Goal: Information Seeking & Learning: Learn about a topic

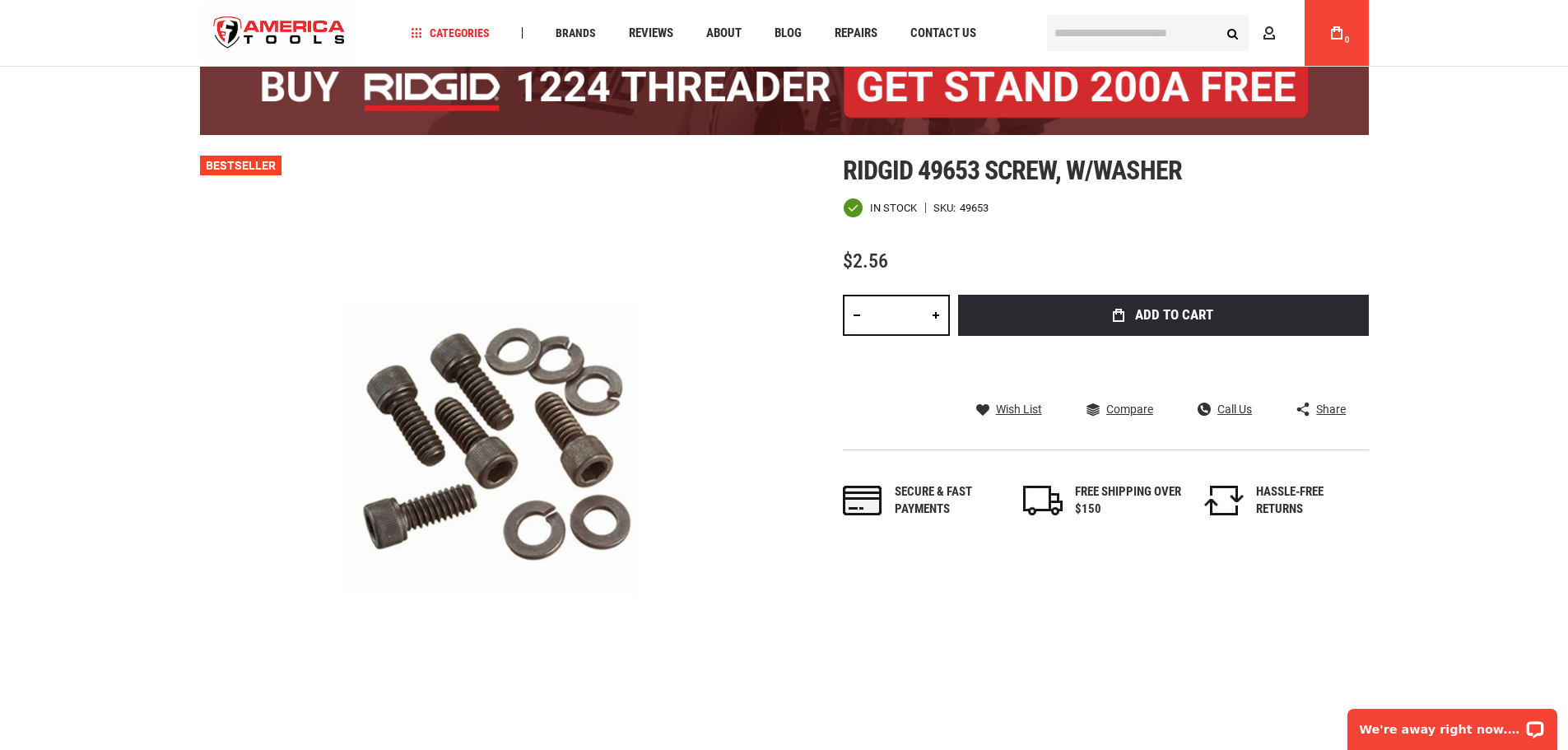
scroll to position [164, 0]
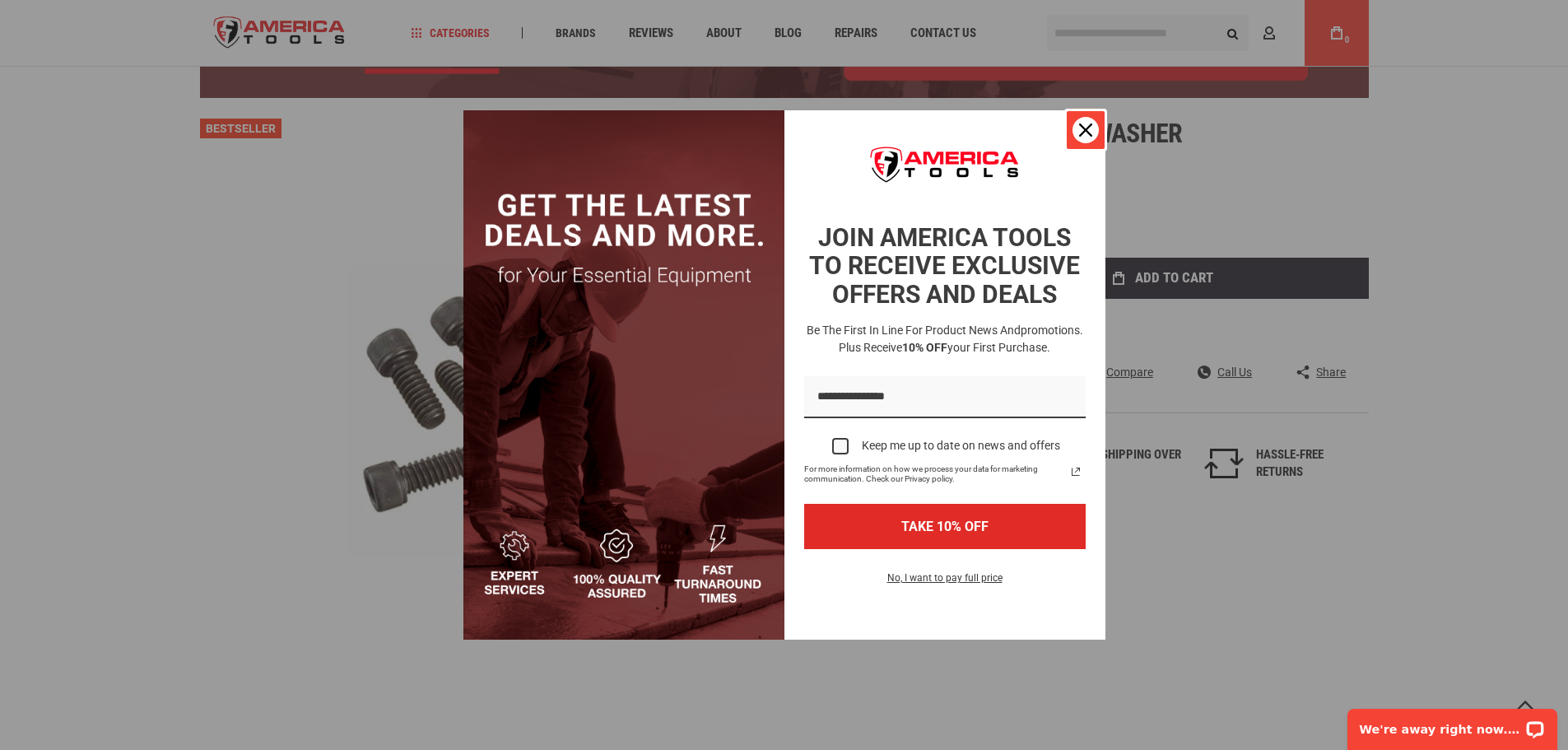
click at [1088, 127] on icon "close icon" at bounding box center [1085, 130] width 13 height 13
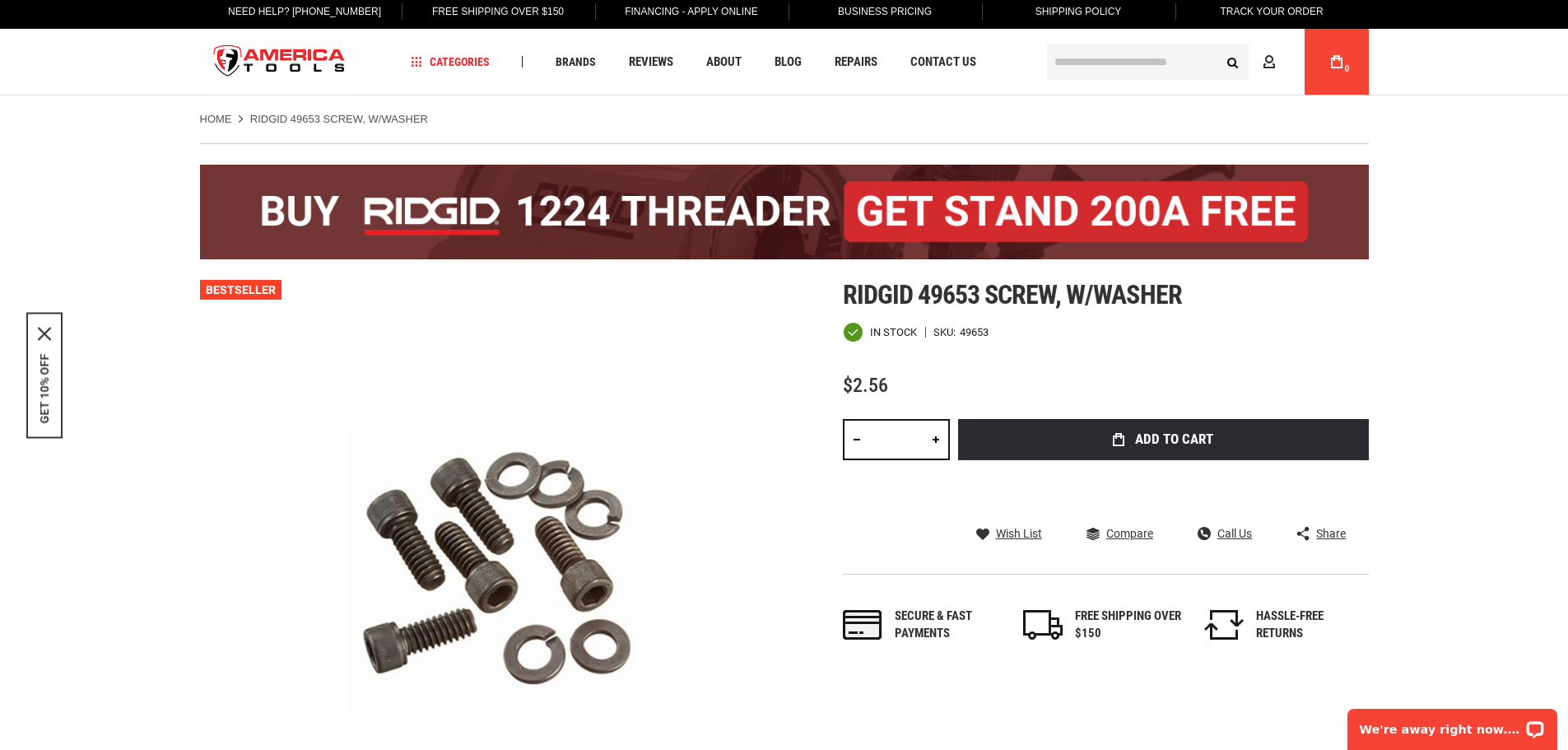
scroll to position [0, 0]
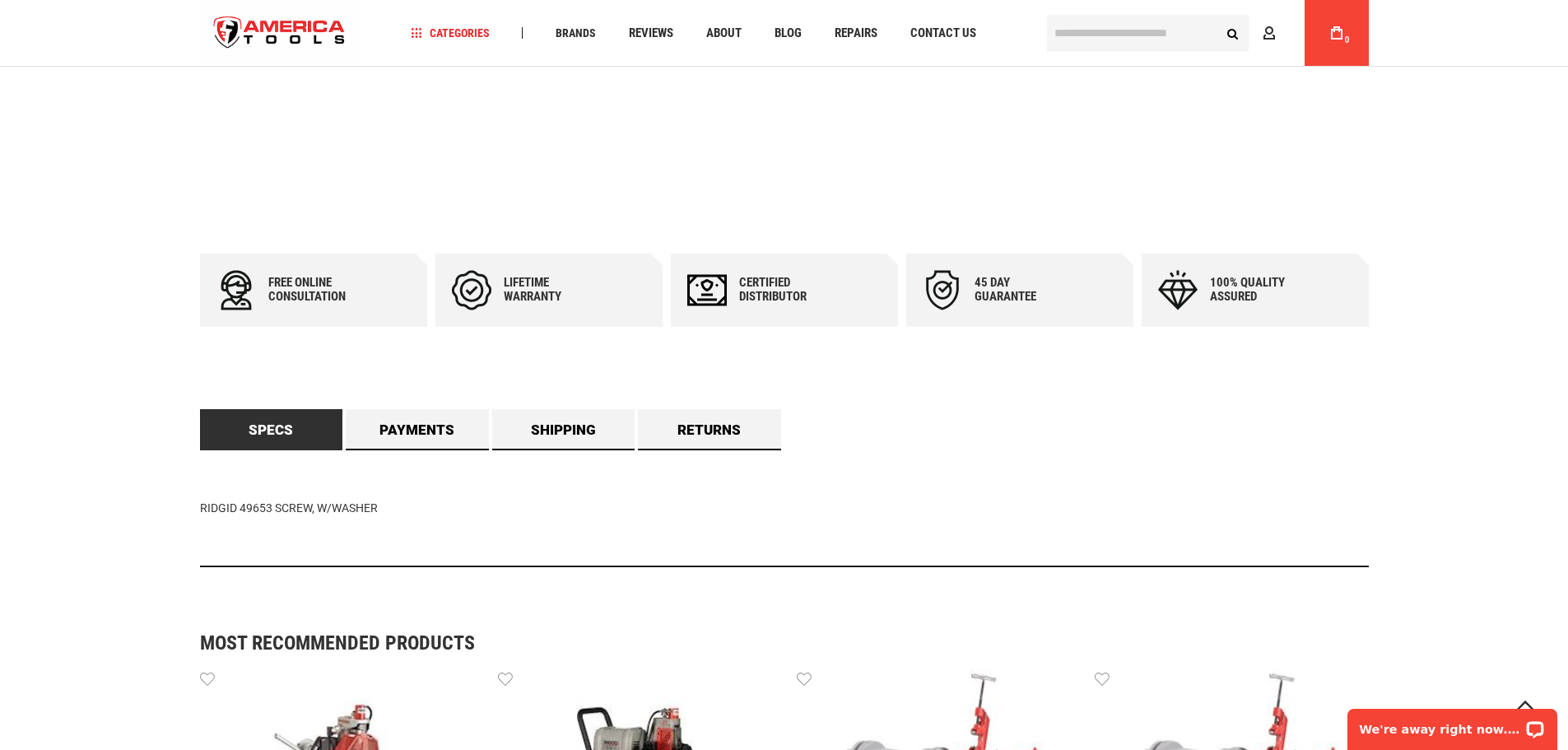
scroll to position [741, 0]
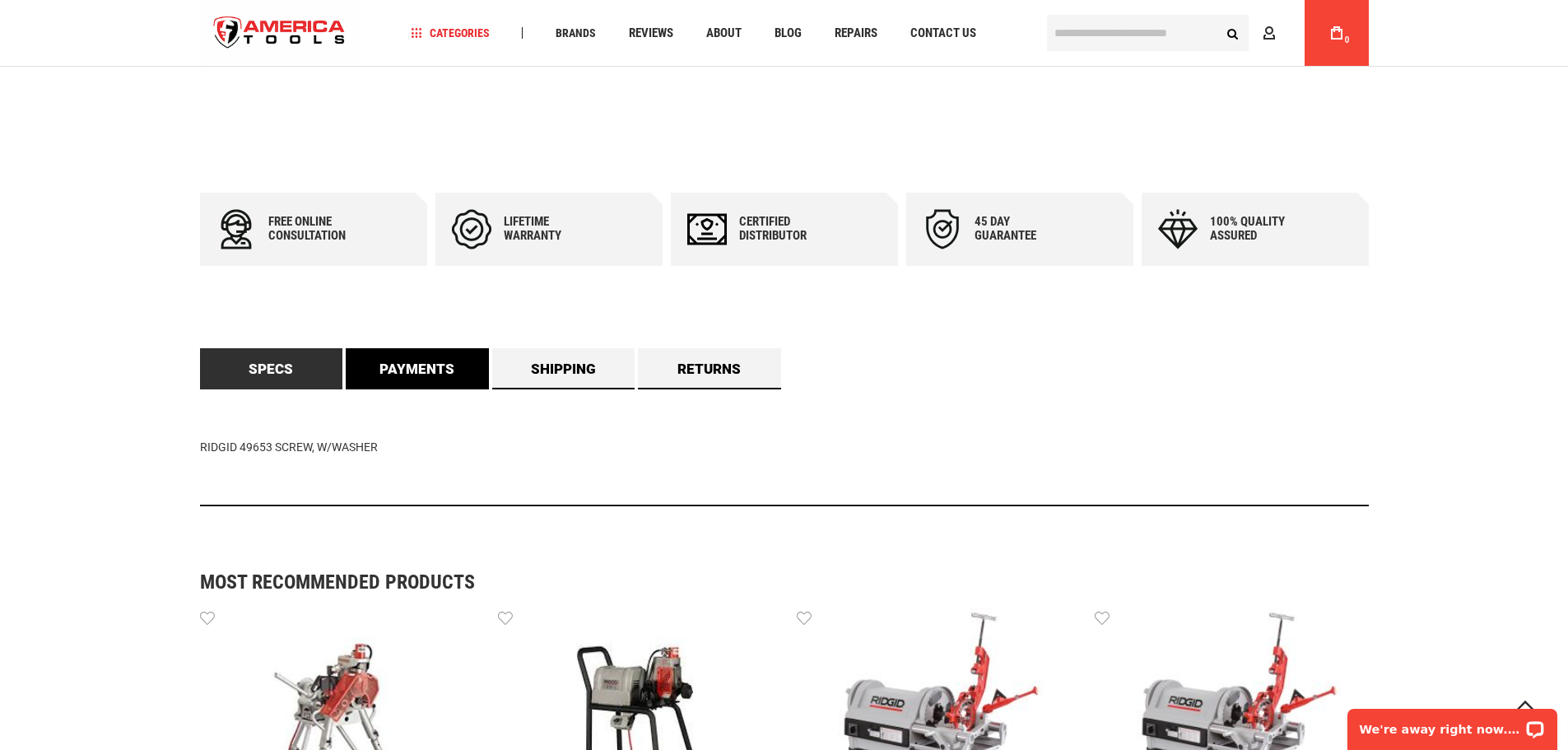
click at [419, 373] on link "Payments" at bounding box center [418, 369] width 144 height 42
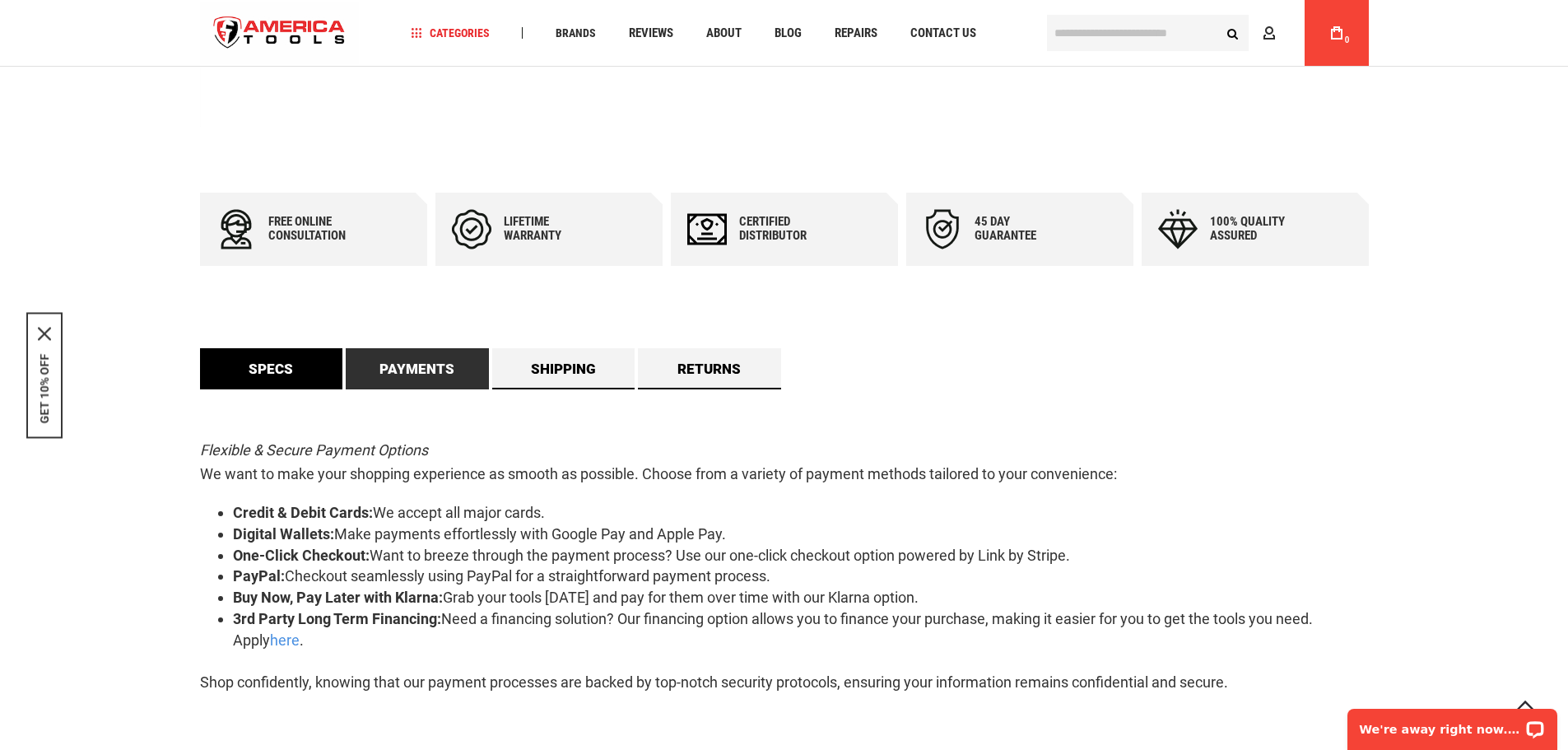
click at [281, 374] on link "Specs" at bounding box center [272, 369] width 144 height 42
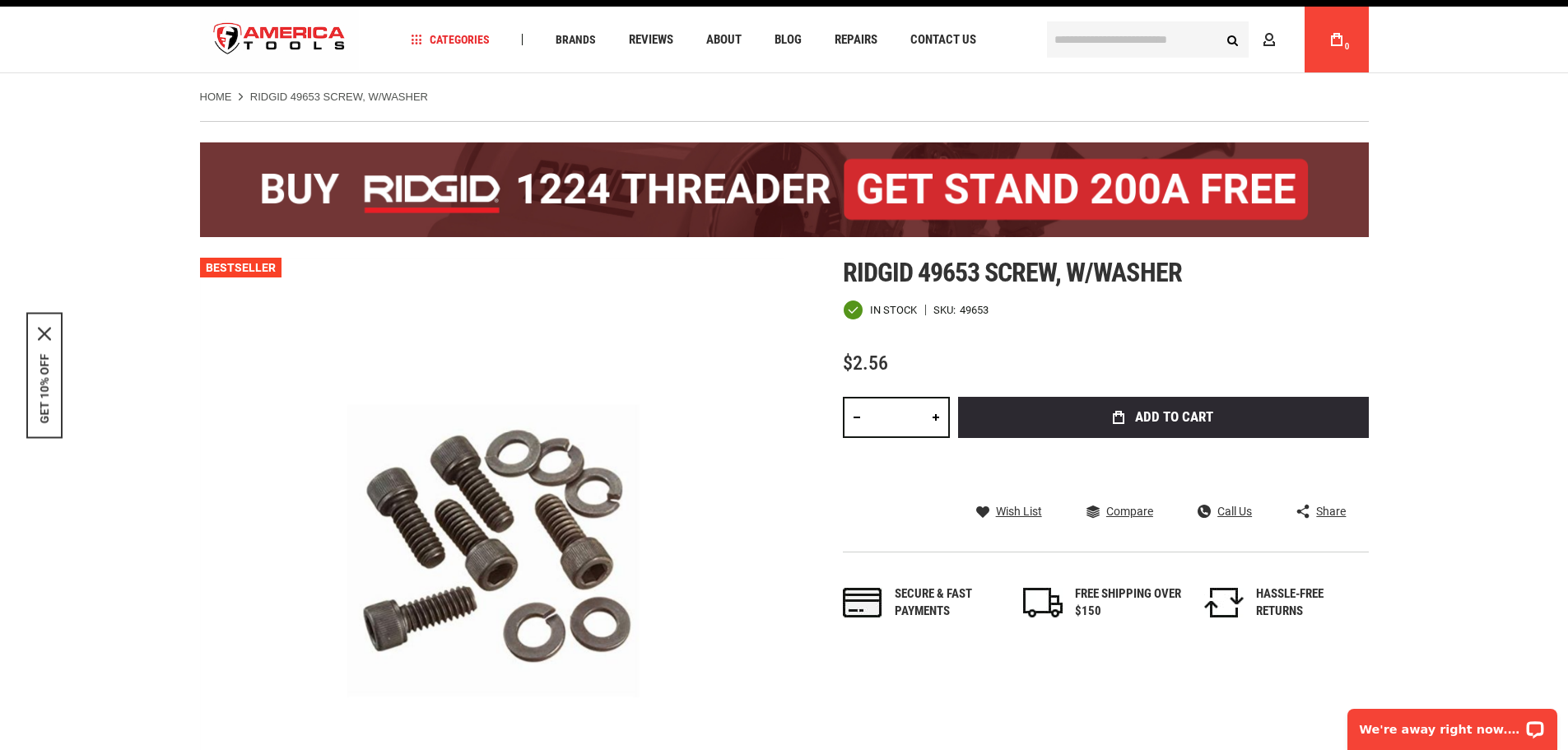
scroll to position [0, 0]
